Goal: Task Accomplishment & Management: Manage account settings

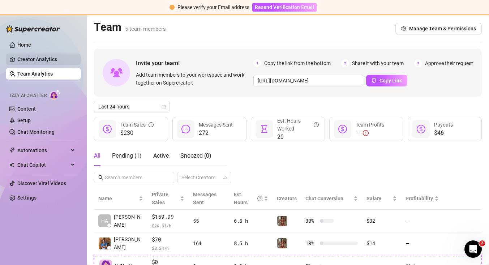
click at [52, 61] on link "Creator Analytics" at bounding box center [46, 59] width 58 height 12
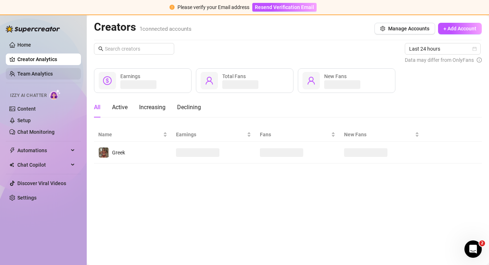
click at [53, 77] on link "Team Analytics" at bounding box center [34, 74] width 35 height 6
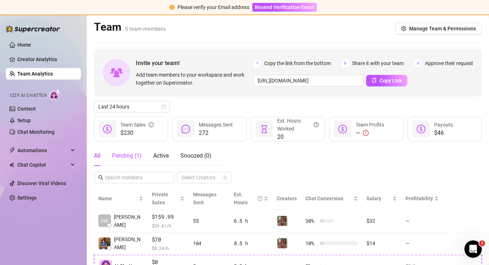
click at [131, 155] on div "Pending ( 1 )" at bounding box center [127, 155] width 30 height 9
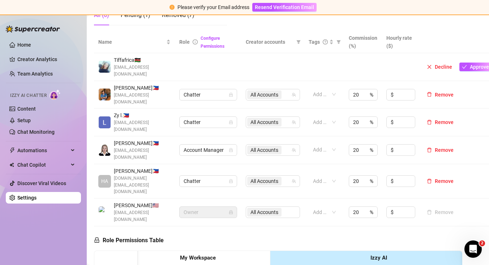
scroll to position [140, 0]
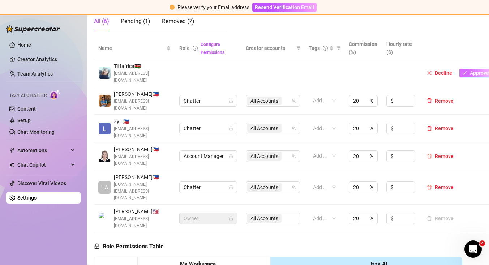
click at [473, 73] on span "Approve" at bounding box center [478, 73] width 19 height 6
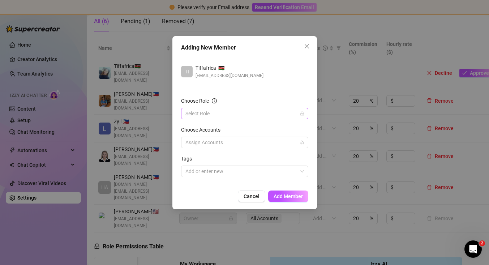
click at [272, 111] on input "Choose Role" at bounding box center [241, 113] width 112 height 11
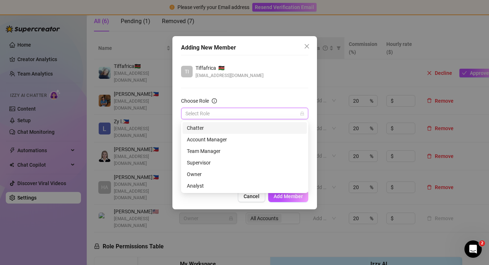
click at [308, 42] on button "Close" at bounding box center [307, 46] width 12 height 12
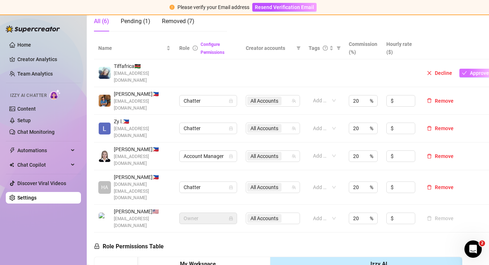
click at [470, 74] on span "Approve" at bounding box center [478, 73] width 19 height 6
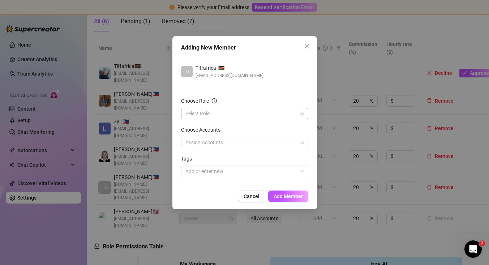
click at [285, 112] on input "Choose Role" at bounding box center [241, 113] width 112 height 11
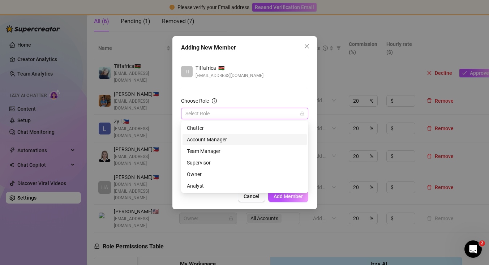
click at [249, 138] on div "Account Manager" at bounding box center [245, 139] width 116 height 8
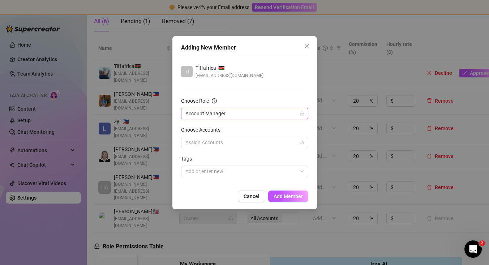
click at [249, 138] on div at bounding box center [240, 142] width 117 height 10
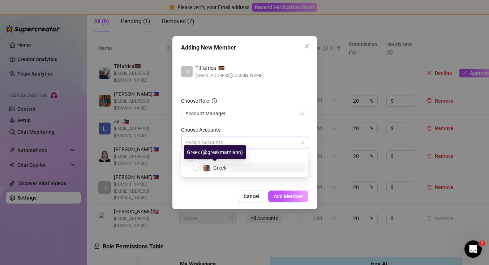
click at [213, 166] on span "Greek" at bounding box center [219, 168] width 13 height 6
checkbox input "true"
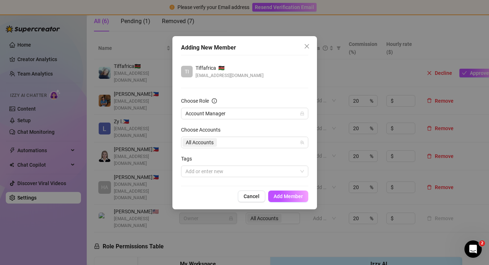
click at [244, 130] on div "Choose Accounts" at bounding box center [244, 131] width 127 height 11
click at [285, 194] on span "Add Member" at bounding box center [287, 196] width 29 height 6
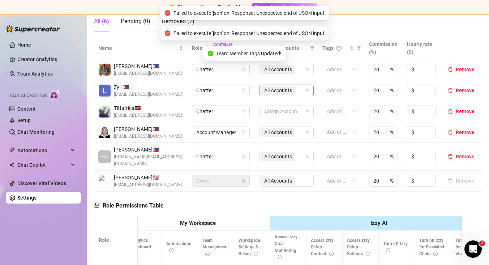
scroll to position [131, 0]
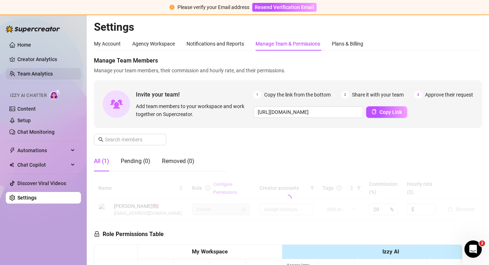
click at [48, 73] on link "Team Analytics" at bounding box center [34, 74] width 35 height 6
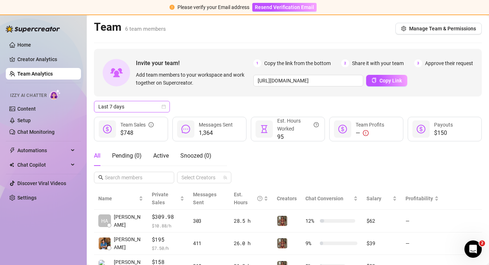
click at [162, 104] on icon "calendar" at bounding box center [163, 106] width 4 height 4
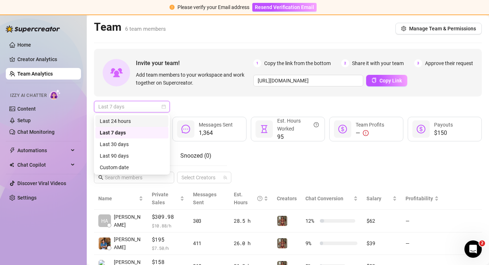
click at [156, 119] on div "Last 24 hours" at bounding box center [132, 121] width 64 height 8
